Goal: Find specific page/section: Find specific page/section

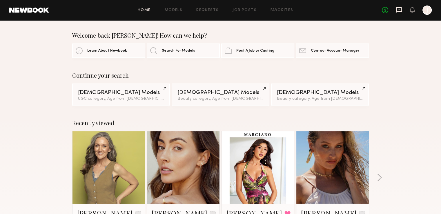
click at [398, 10] on icon at bounding box center [399, 10] width 6 height 6
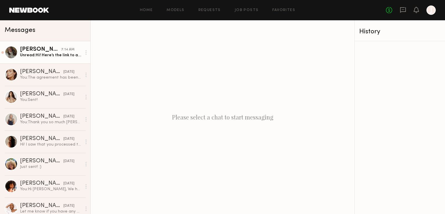
click at [39, 51] on div "[PERSON_NAME]" at bounding box center [40, 50] width 41 height 6
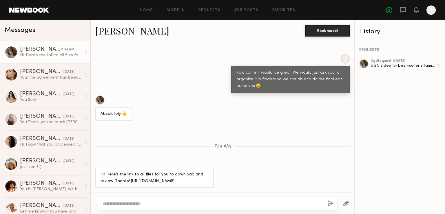
scroll to position [419, 0]
click at [155, 181] on div "Hi! Here’s the link to all files for you to download and review. Thanks! [URL][…" at bounding box center [155, 177] width 108 height 13
drag, startPoint x: 175, startPoint y: 181, endPoint x: 128, endPoint y: 176, distance: 46.8
click at [128, 176] on div "Hi! Here’s the link to all files for you to download and review. Thanks! [URL][…" at bounding box center [155, 177] width 108 height 13
copy div "[URL][DOMAIN_NAME]"
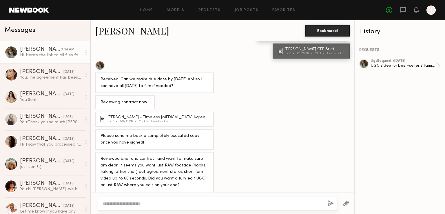
scroll to position [480, 0]
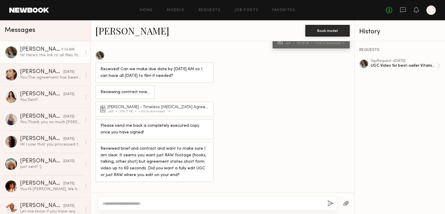
click at [172, 105] on div "[PERSON_NAME] - Timeless [MEDICAL_DATA] Agreement [DATE]" at bounding box center [159, 107] width 103 height 4
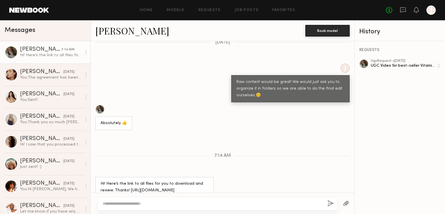
scroll to position [869, 0]
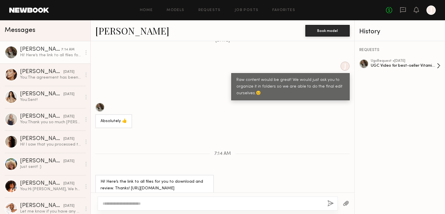
click at [402, 63] on div "ugc Request • [DATE]" at bounding box center [404, 61] width 66 height 4
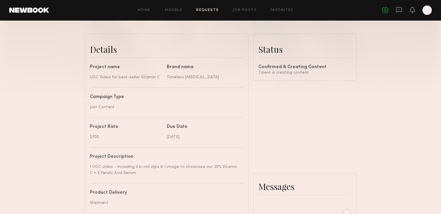
scroll to position [145, 0]
